Goal: Task Accomplishment & Management: Use online tool/utility

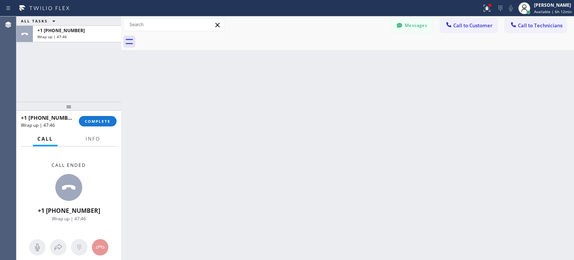
click at [118, 129] on div "+1 [PHONE_NUMBER] Wrap up | 47:46 COMPLETE" at bounding box center [68, 121] width 105 height 21
click at [115, 127] on div "+1 [PHONE_NUMBER] Wrap up | 47:46 COMPLETE" at bounding box center [69, 120] width 96 height 19
click at [105, 118] on span "COMPLETE" at bounding box center [98, 120] width 26 height 5
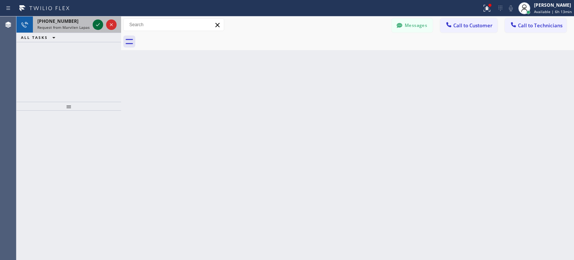
click at [96, 20] on icon at bounding box center [97, 24] width 9 height 9
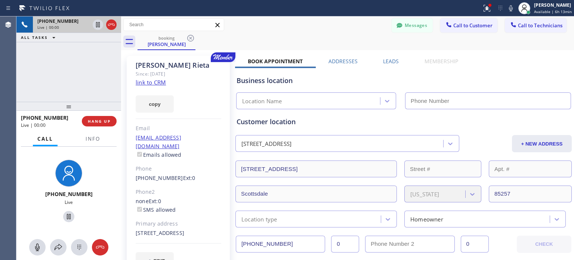
type input "[PHONE_NUMBER]"
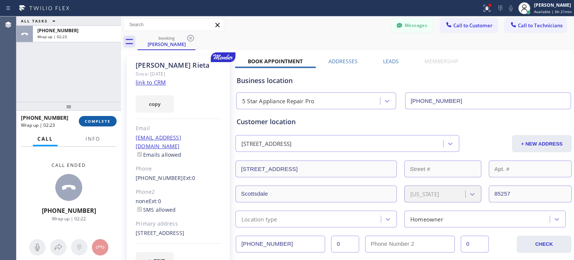
click at [109, 118] on button "COMPLETE" at bounding box center [98, 121] width 38 height 10
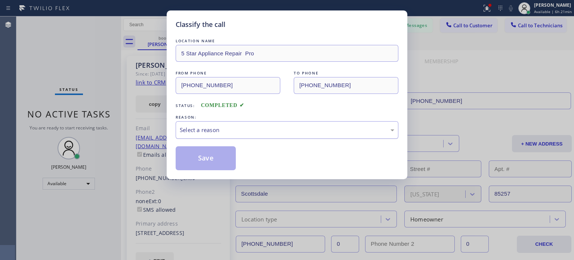
click at [185, 130] on div "Select a reason" at bounding box center [287, 129] width 214 height 9
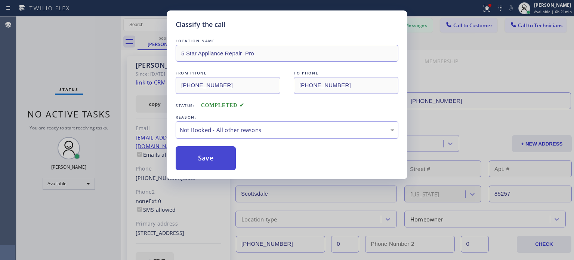
click at [196, 156] on button "Save" at bounding box center [206, 158] width 60 height 24
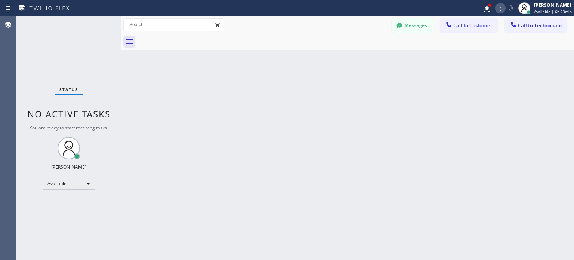
click at [500, 8] on icon at bounding box center [500, 8] width 9 height 9
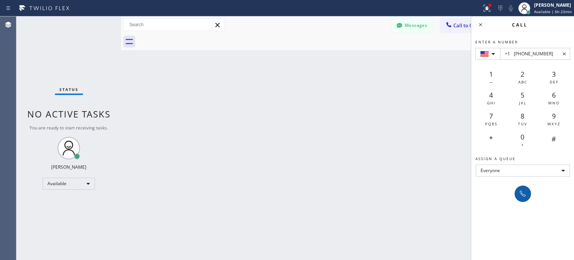
type input "+1 [PHONE_NUMBER]"
click at [523, 198] on button at bounding box center [522, 193] width 16 height 16
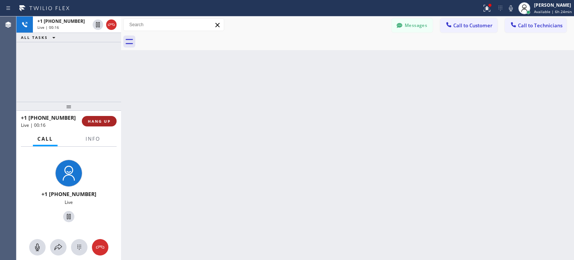
click at [102, 125] on button "HANG UP" at bounding box center [99, 121] width 35 height 10
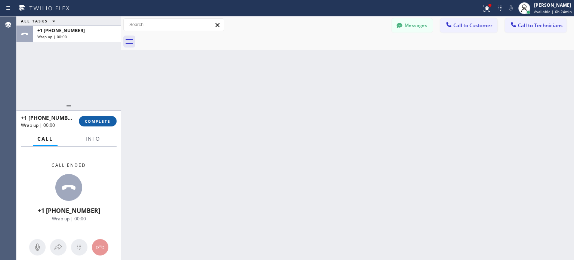
click at [106, 121] on span "COMPLETE" at bounding box center [98, 120] width 26 height 5
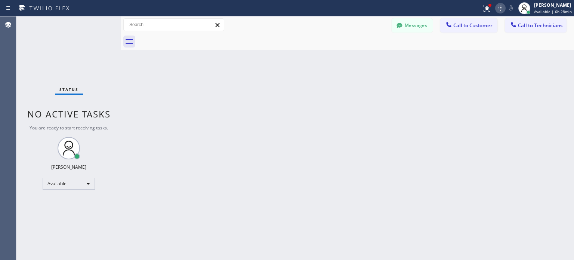
click at [500, 7] on icon at bounding box center [500, 8] width 9 height 9
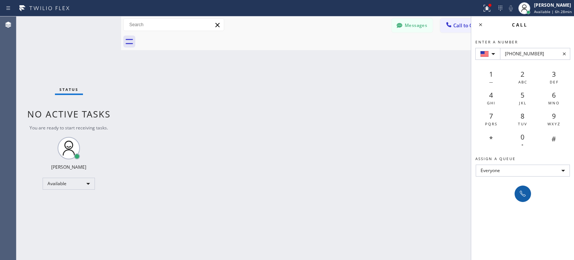
type input "[PHONE_NUMBER]"
click at [519, 195] on icon at bounding box center [522, 193] width 9 height 9
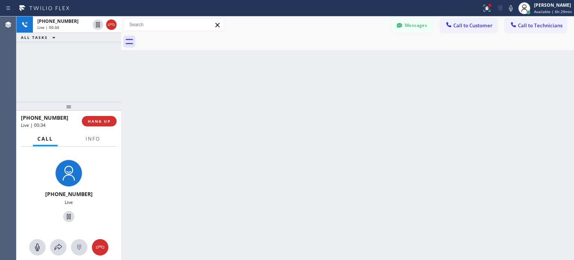
click at [111, 131] on div "Call Info" at bounding box center [69, 138] width 96 height 15
click at [109, 124] on button "HANG UP" at bounding box center [99, 121] width 35 height 10
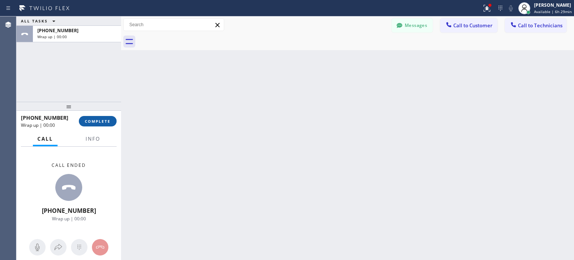
click at [105, 119] on span "COMPLETE" at bounding box center [98, 120] width 26 height 5
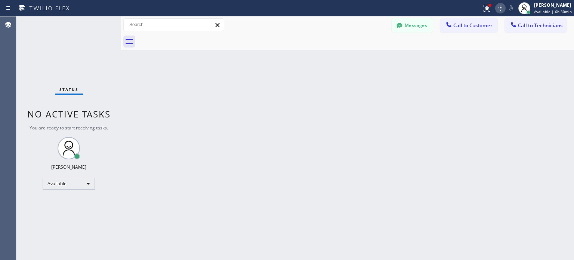
click at [502, 9] on icon at bounding box center [500, 8] width 9 height 9
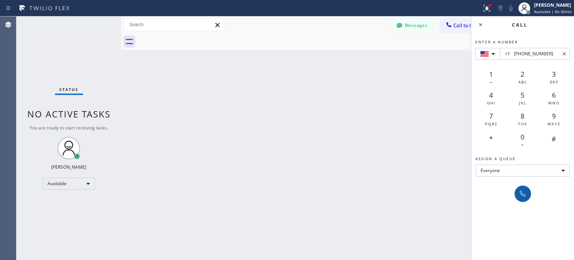
type input "+1 [PHONE_NUMBER]"
click at [522, 197] on icon at bounding box center [522, 193] width 9 height 9
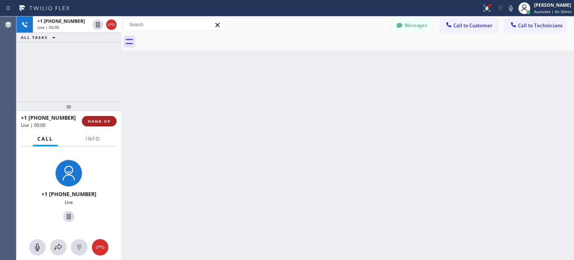
click at [110, 122] on span "HANG UP" at bounding box center [99, 120] width 23 height 5
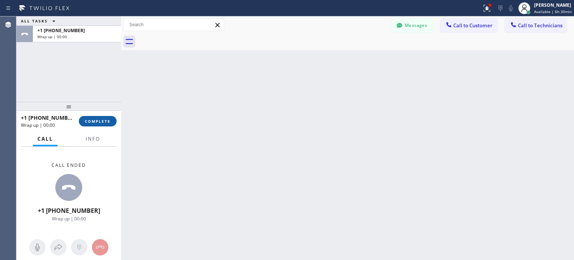
click at [101, 122] on span "COMPLETE" at bounding box center [98, 120] width 26 height 5
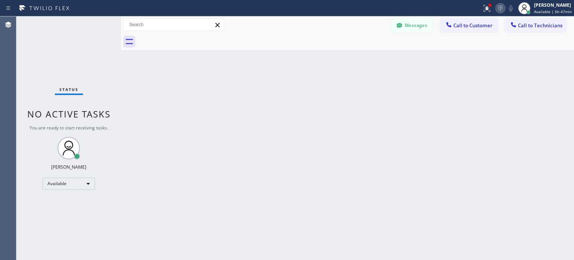
click at [499, 5] on icon at bounding box center [500, 8] width 9 height 9
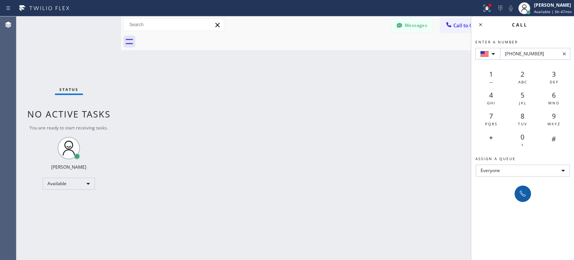
type input "[PHONE_NUMBER]"
drag, startPoint x: 522, startPoint y: 192, endPoint x: 348, endPoint y: 12, distance: 251.4
click at [522, 192] on icon at bounding box center [522, 193] width 9 height 9
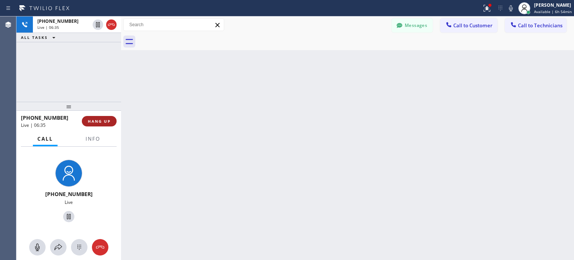
click at [108, 118] on button "HANG UP" at bounding box center [99, 121] width 35 height 10
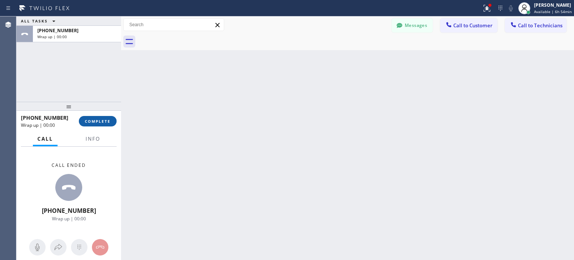
click at [98, 122] on span "COMPLETE" at bounding box center [98, 120] width 26 height 5
